Goal: Task Accomplishment & Management: Complete application form

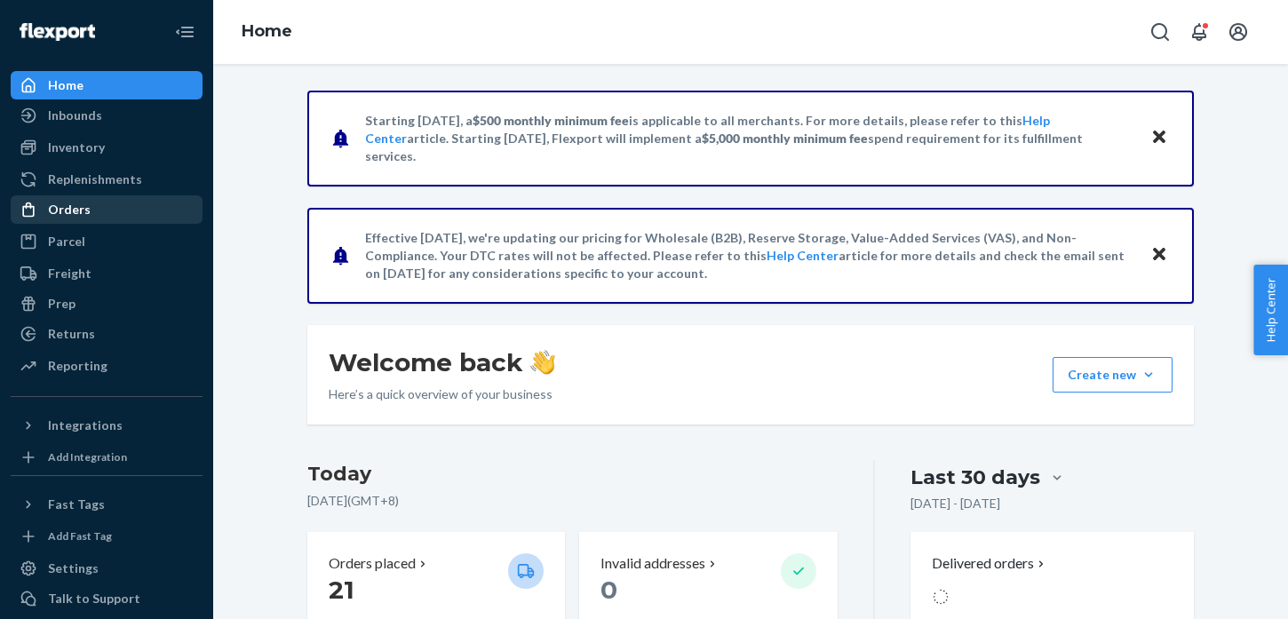
click at [126, 206] on div "Orders" at bounding box center [106, 209] width 188 height 25
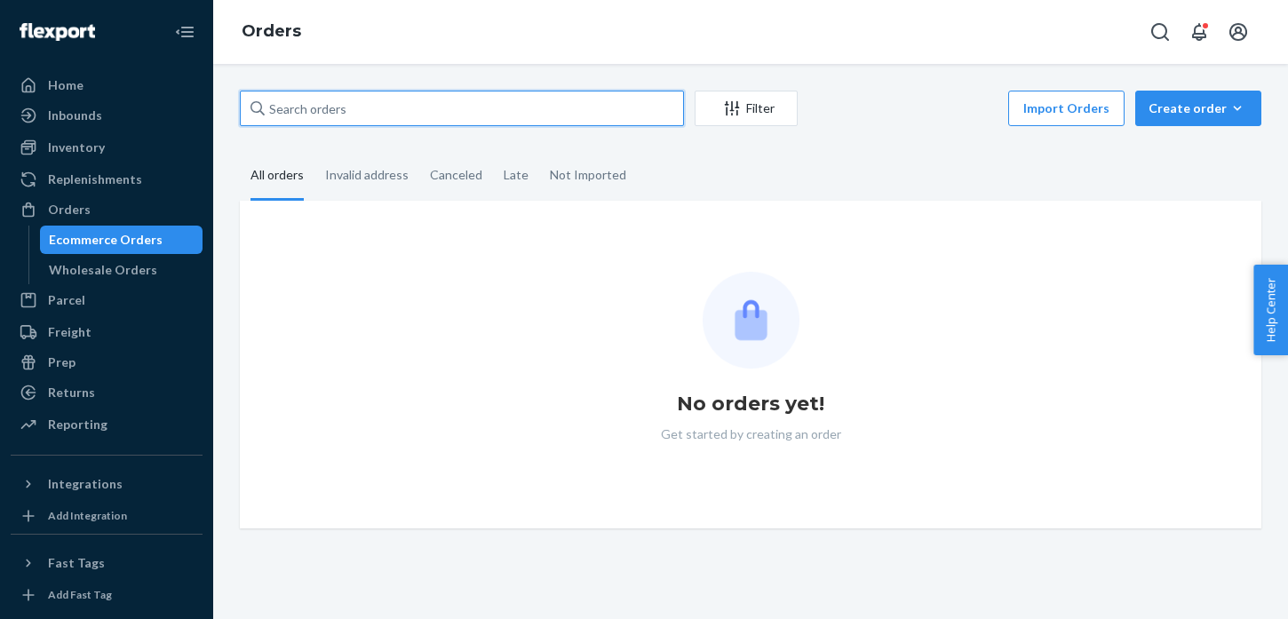
click at [325, 113] on input "text" at bounding box center [462, 109] width 444 height 36
paste input "#675710"
type input "#675710"
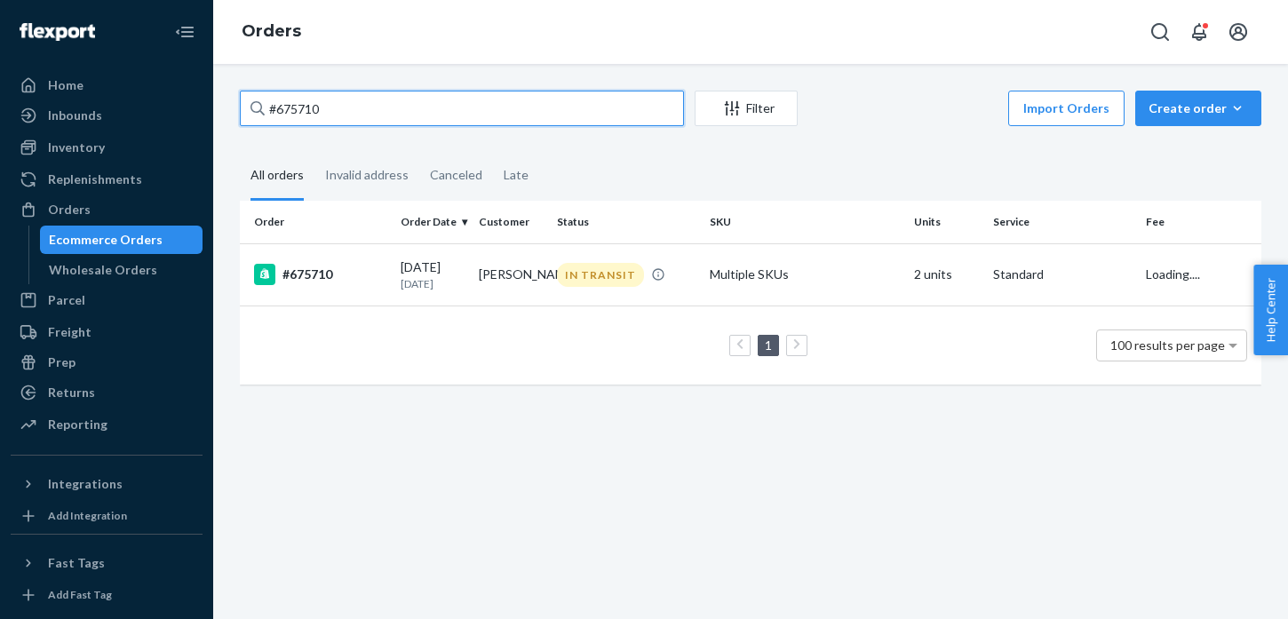
click at [279, 110] on input "#675710" at bounding box center [462, 109] width 444 height 36
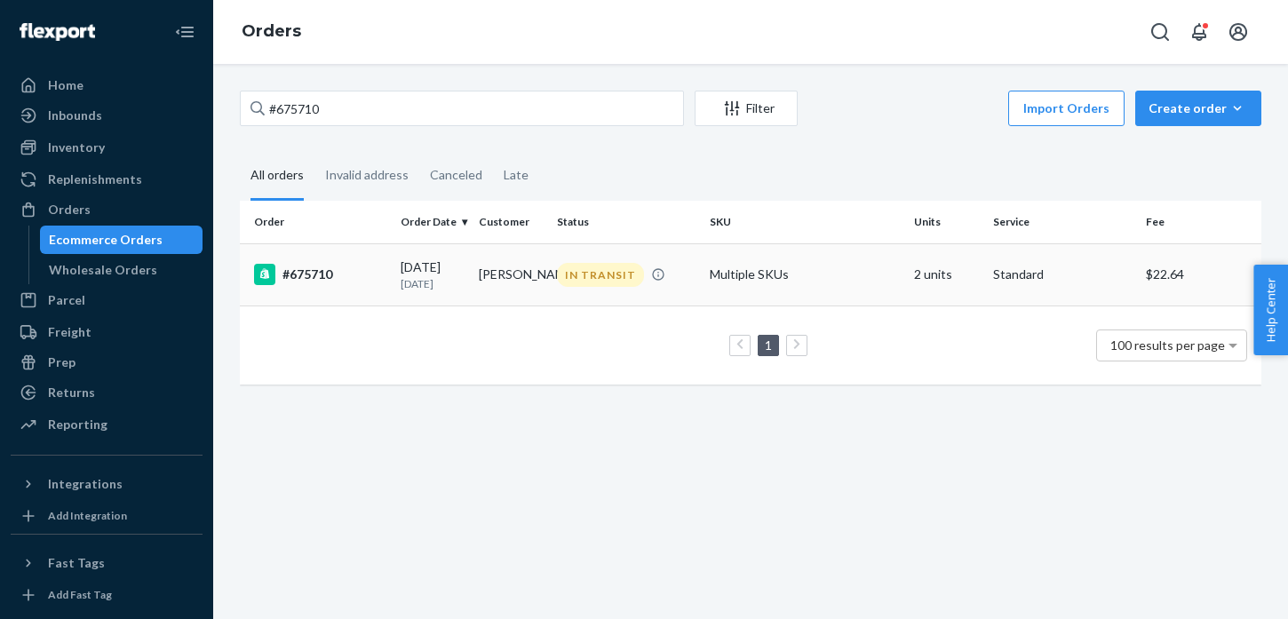
click at [469, 280] on td "[DATE] [DATE]" at bounding box center [433, 274] width 78 height 62
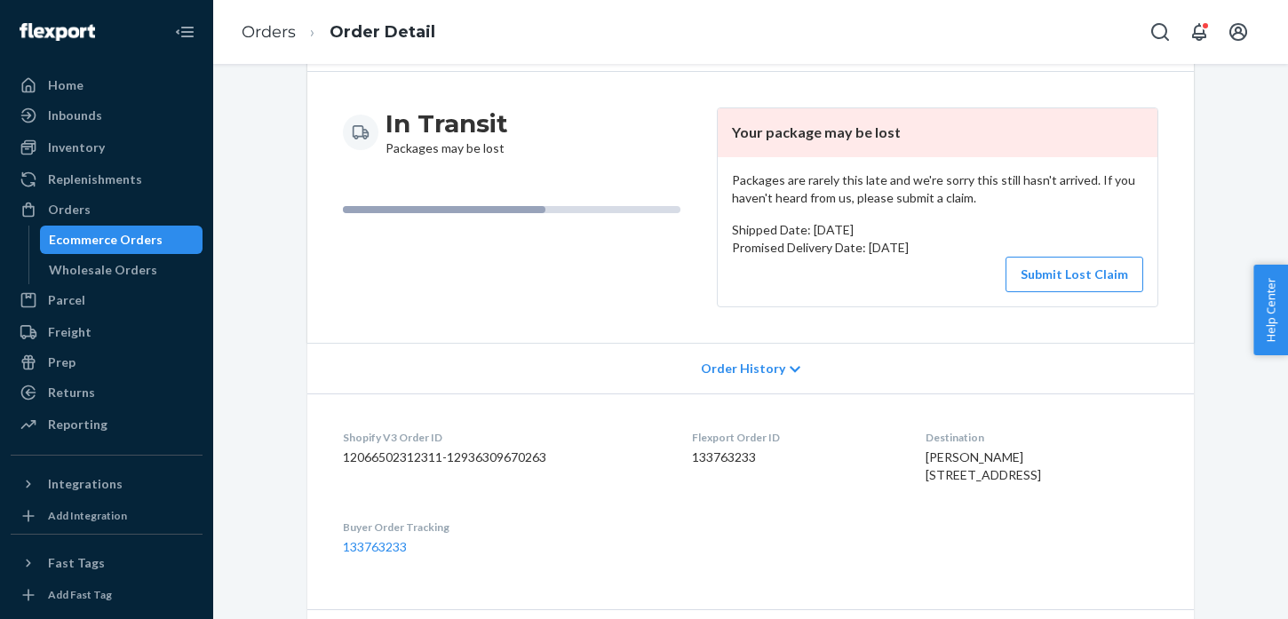
scroll to position [245, 0]
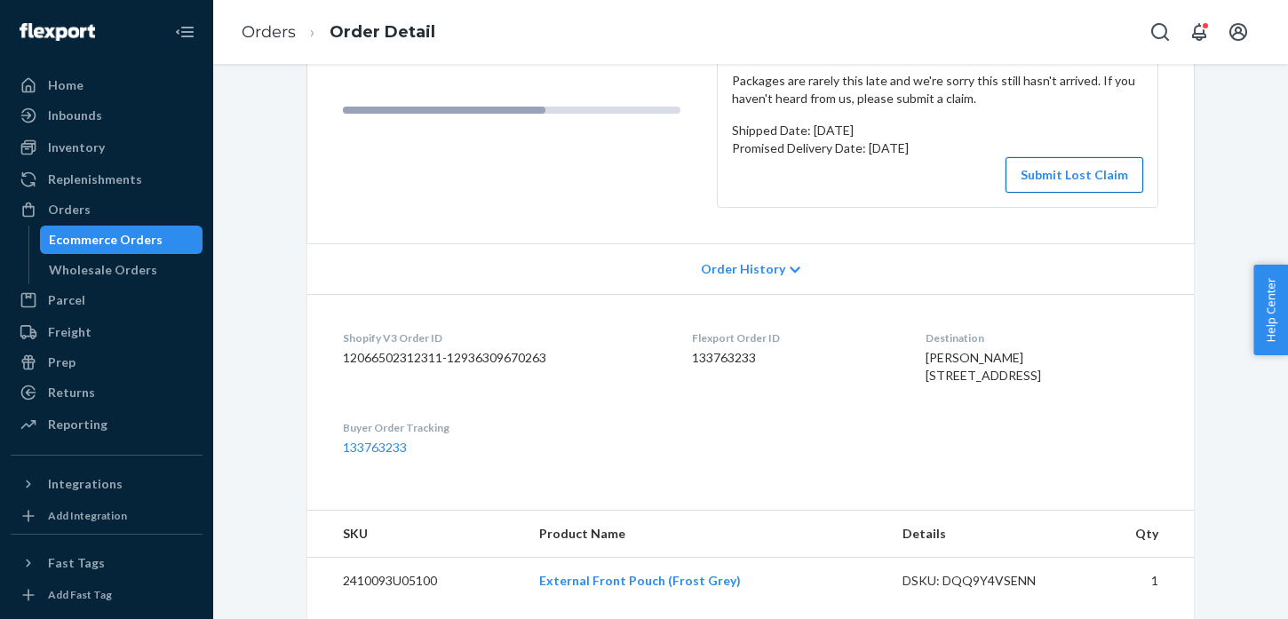
click at [1083, 174] on button "Submit Lost Claim" at bounding box center [1075, 175] width 138 height 36
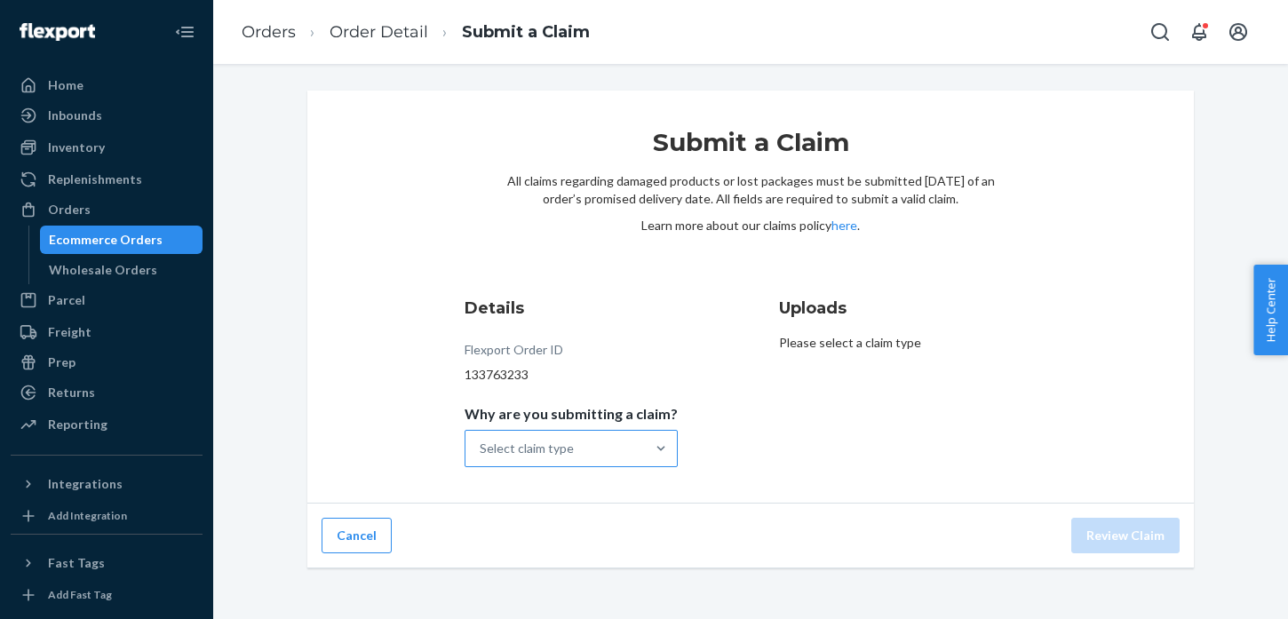
click at [585, 440] on div "Select claim type" at bounding box center [554, 449] width 179 height 36
click at [481, 440] on input "Why are you submitting a claim? Select claim type" at bounding box center [481, 449] width 2 height 18
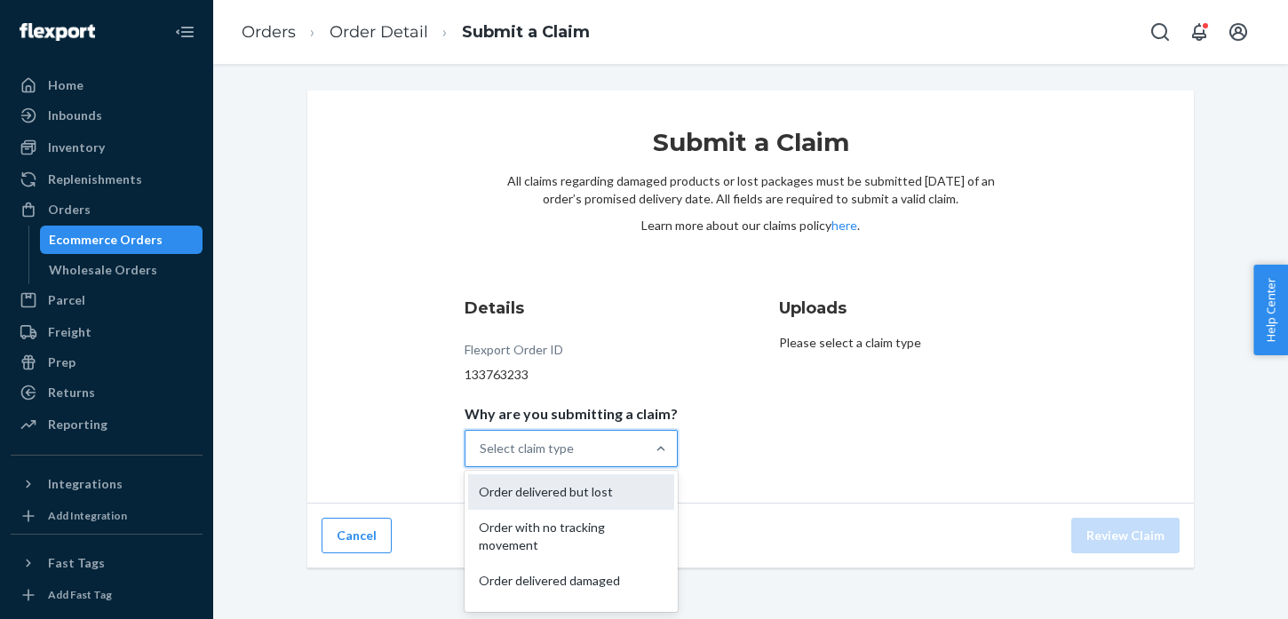
scroll to position [61, 0]
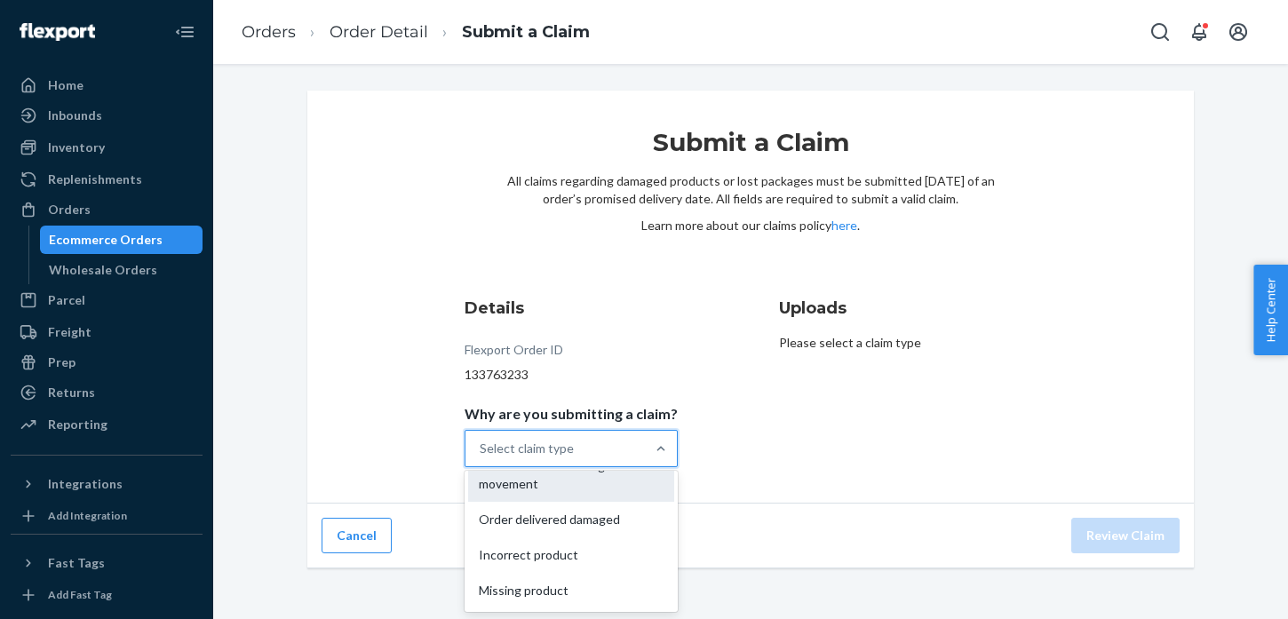
click at [590, 497] on div "Order with no tracking movement" at bounding box center [571, 475] width 206 height 53
click at [481, 457] on input "Why are you submitting a claim? option Order with no tracking movement focused,…" at bounding box center [481, 449] width 2 height 18
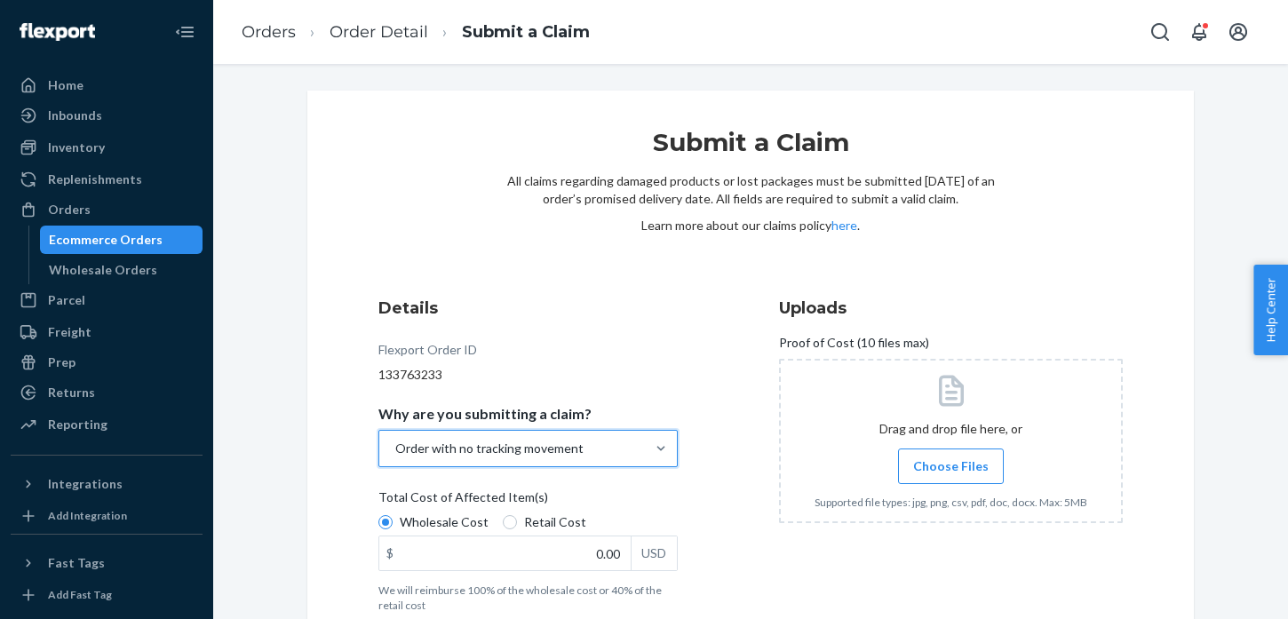
scroll to position [95, 0]
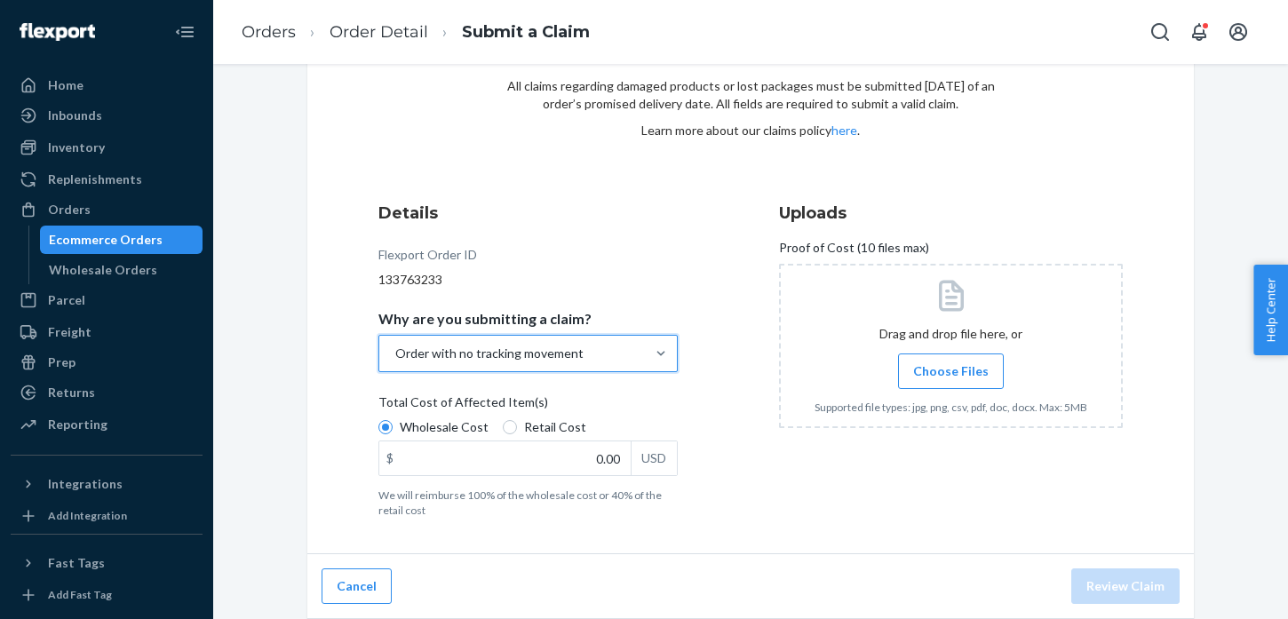
click at [975, 386] on label "Choose Files" at bounding box center [951, 372] width 106 height 36
click at [951, 381] on input "Choose Files" at bounding box center [950, 372] width 1 height 20
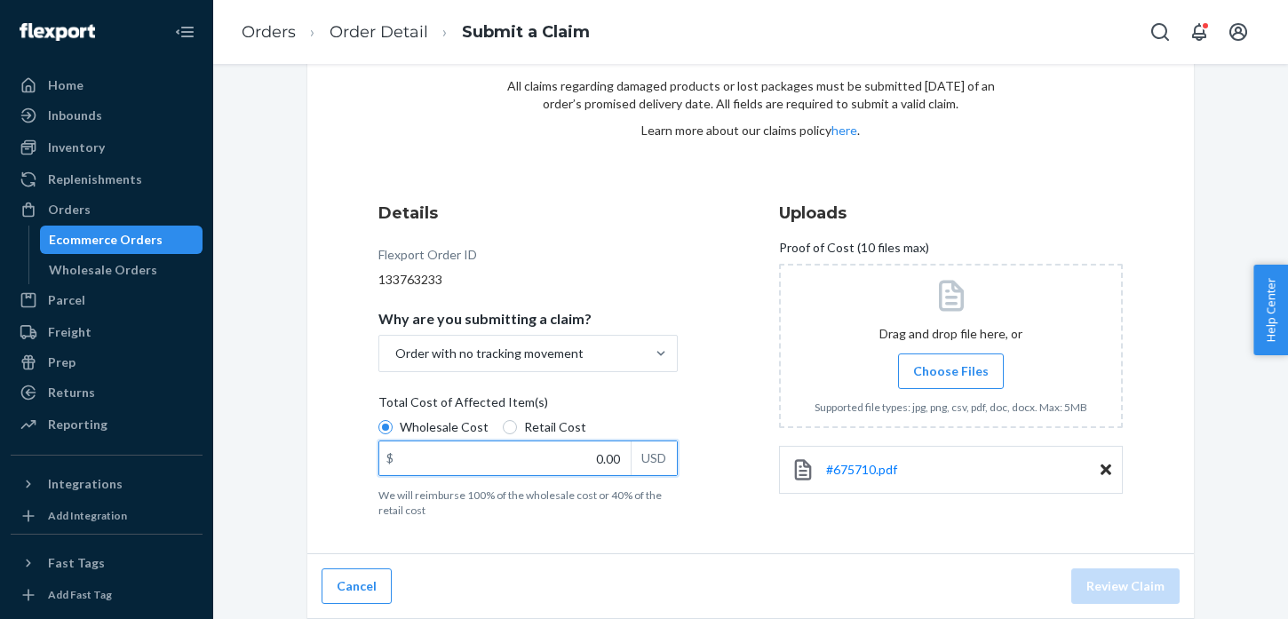
click at [600, 457] on input "0.00" at bounding box center [504, 458] width 251 height 34
click at [503, 422] on input "Retail Cost" at bounding box center [510, 427] width 14 height 14
radio input "true"
radio input "false"
click at [600, 466] on input "0.00" at bounding box center [504, 458] width 251 height 34
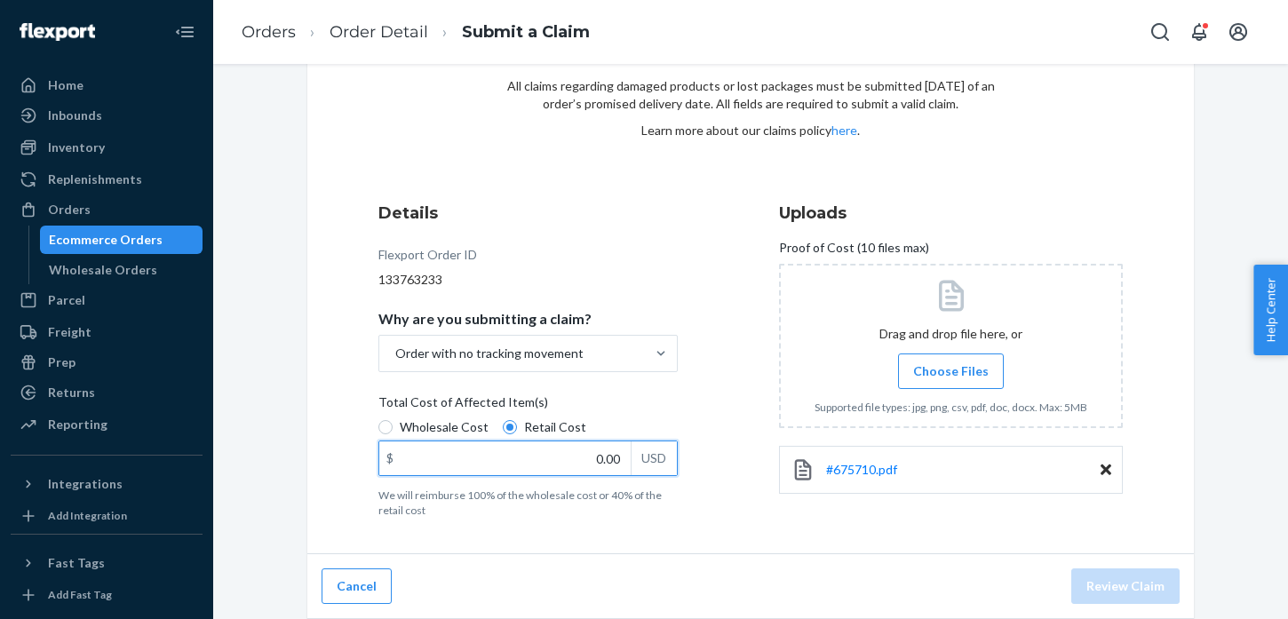
type input "0.00"
type input "329.00"
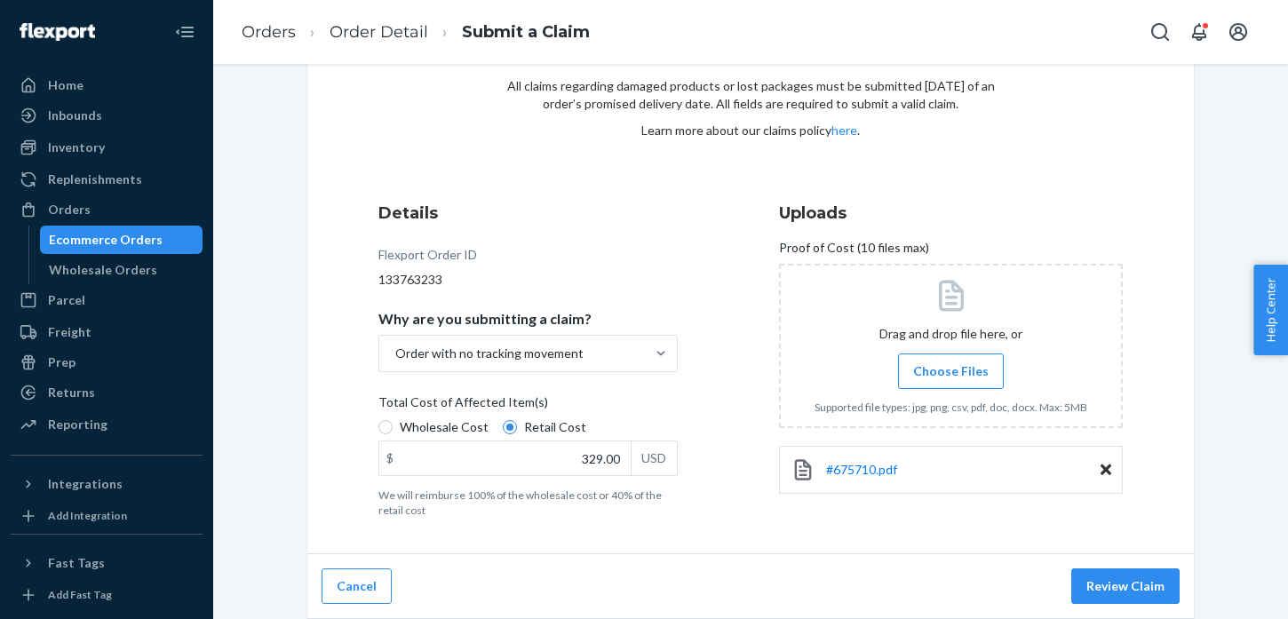
click at [884, 555] on div "Cancel Review Claim" at bounding box center [750, 586] width 887 height 65
click at [1082, 580] on button "Review Claim" at bounding box center [1125, 587] width 108 height 36
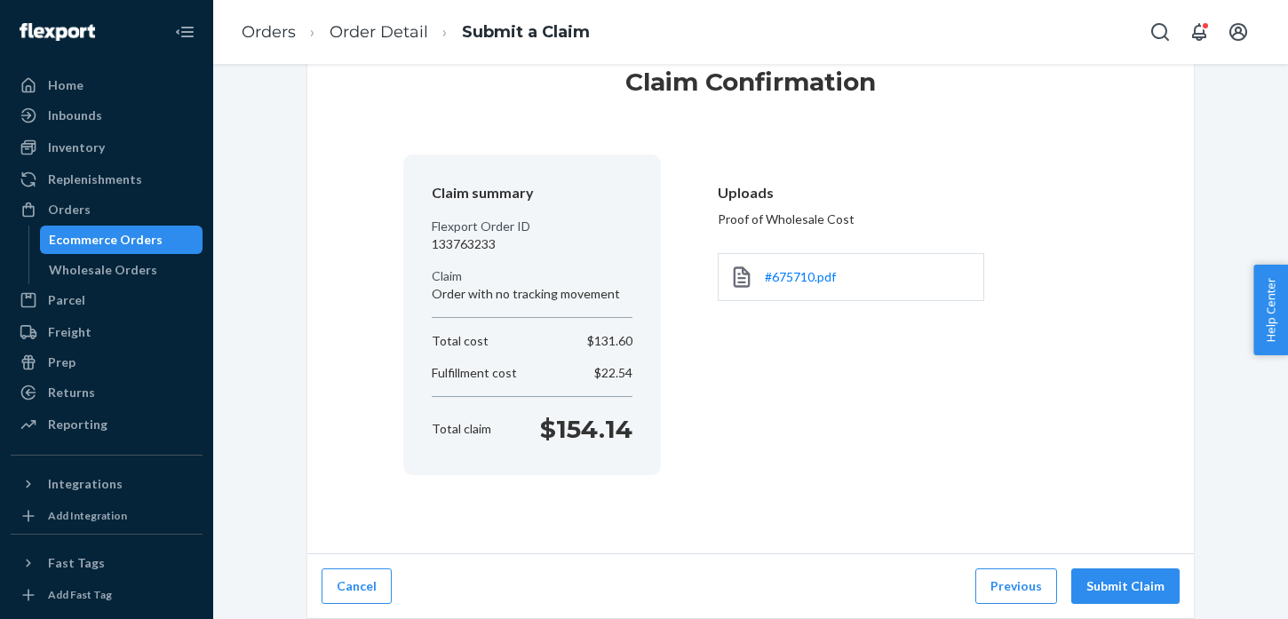
scroll to position [60, 0]
click at [1094, 580] on button "Submit Claim" at bounding box center [1125, 587] width 108 height 36
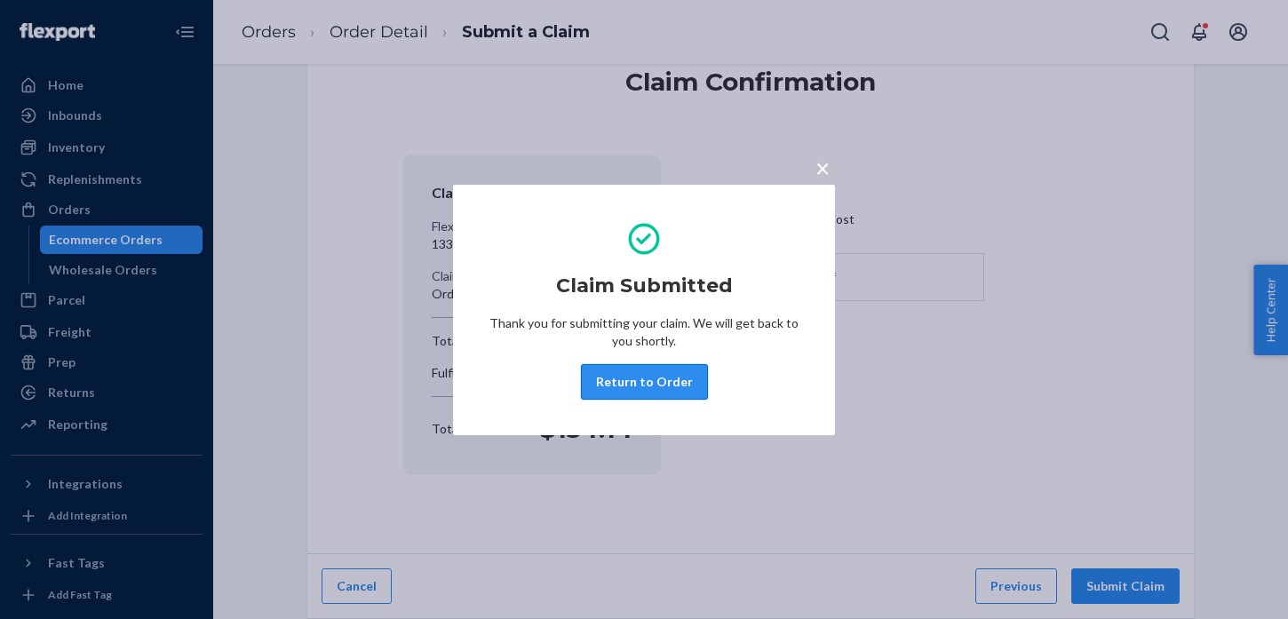
click at [611, 369] on button "Return to Order" at bounding box center [644, 382] width 127 height 36
